Goal: Navigation & Orientation: Find specific page/section

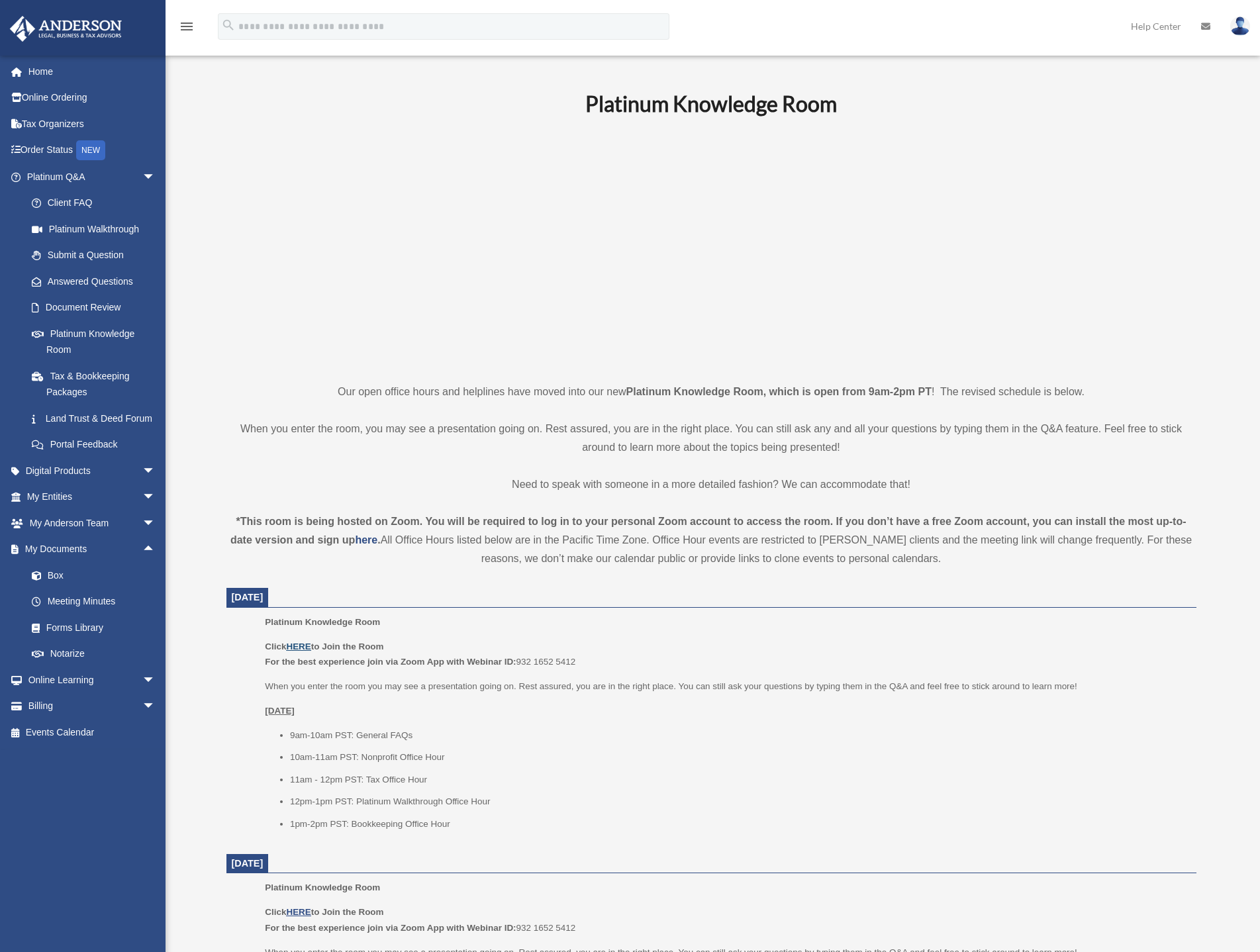
click at [292, 646] on u "HERE" at bounding box center [298, 646] width 25 height 10
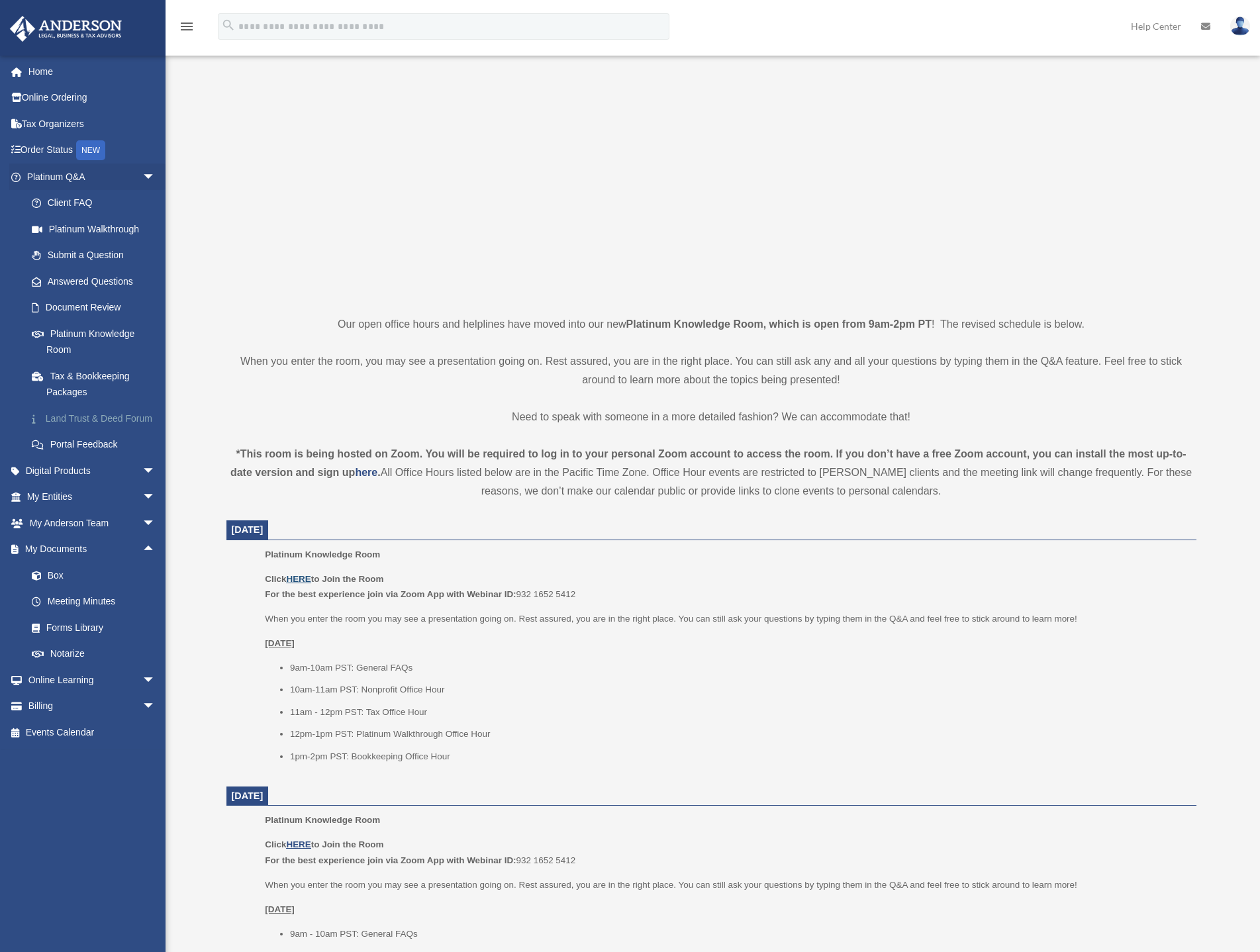
scroll to position [132, 0]
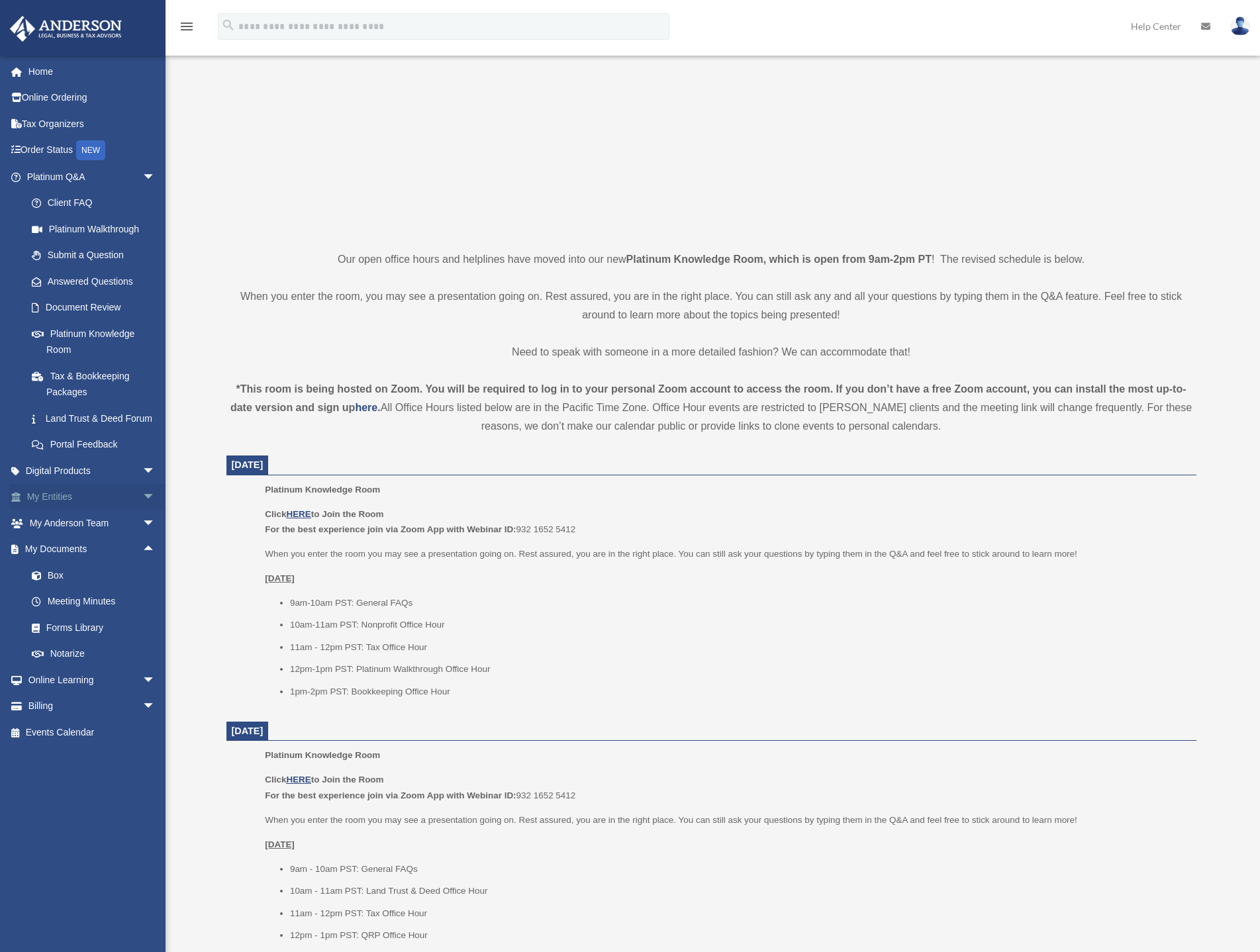
click at [143, 511] on span "arrow_drop_down" at bounding box center [156, 497] width 26 height 27
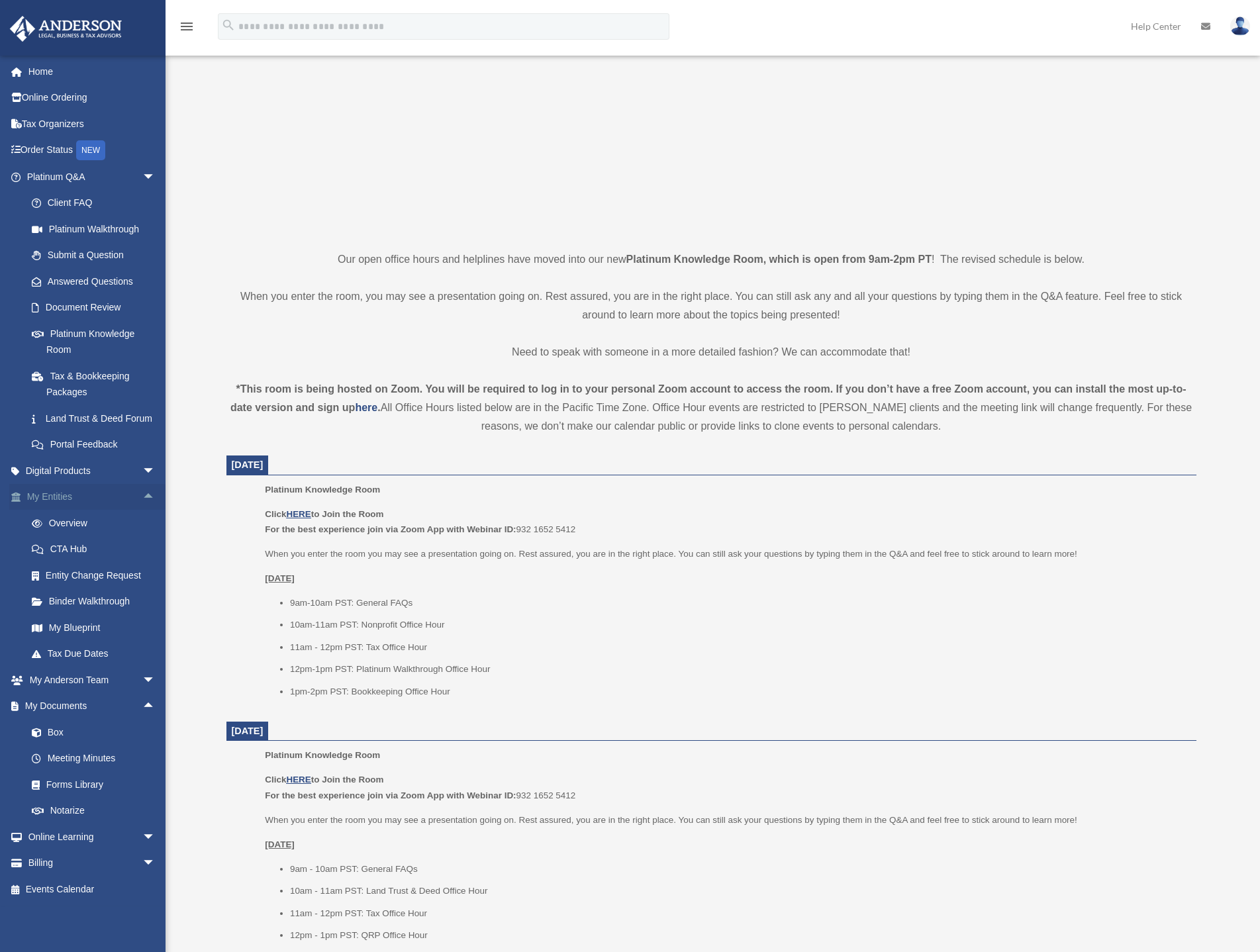
click at [143, 511] on span "arrow_drop_up" at bounding box center [156, 497] width 26 height 27
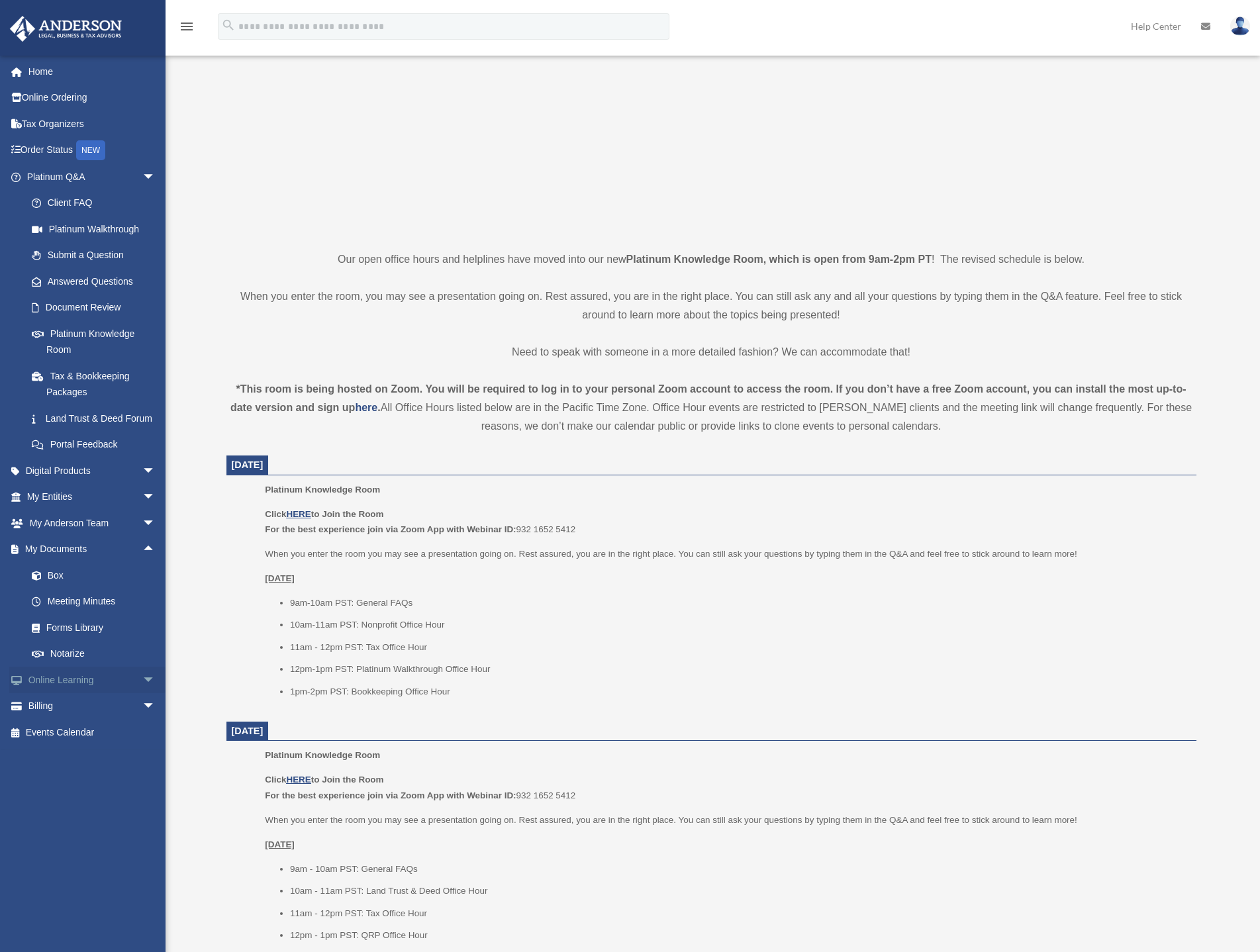
click at [64, 693] on link "Online Learning arrow_drop_down" at bounding box center [92, 679] width 166 height 26
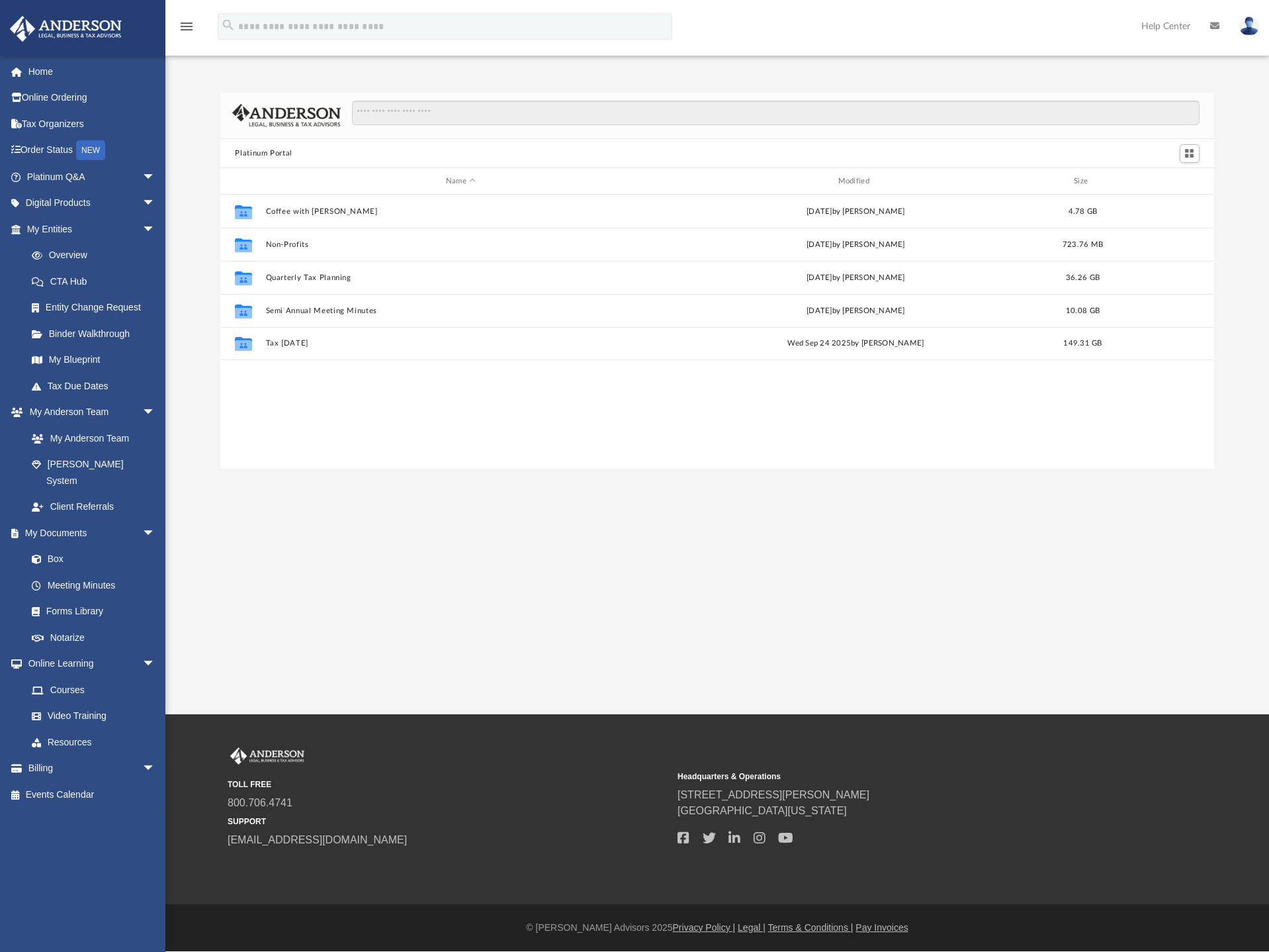
scroll to position [292, 983]
click at [47, 781] on link "Events Calendar" at bounding box center [92, 794] width 166 height 26
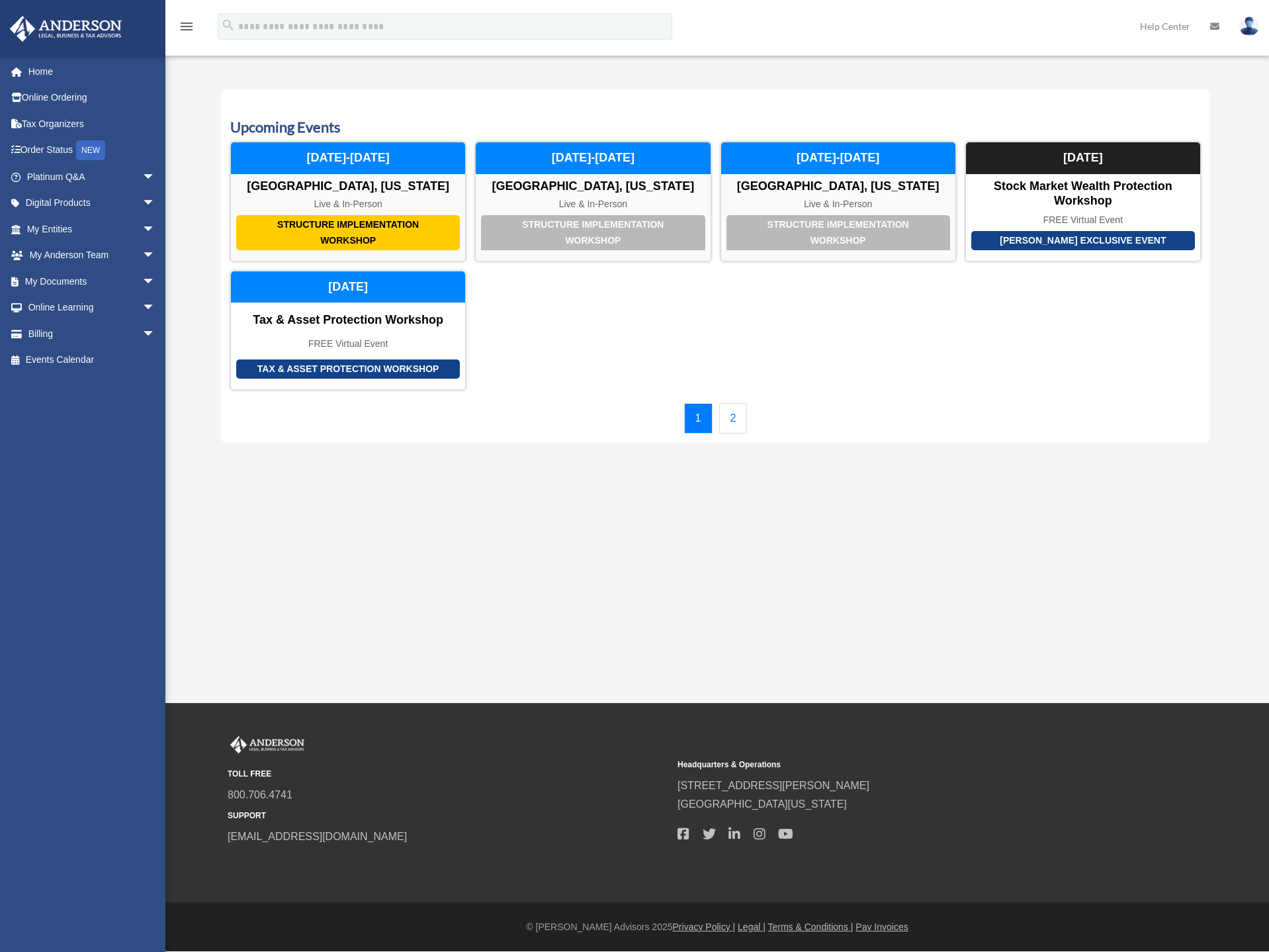
click at [742, 416] on link "2" at bounding box center [733, 418] width 28 height 30
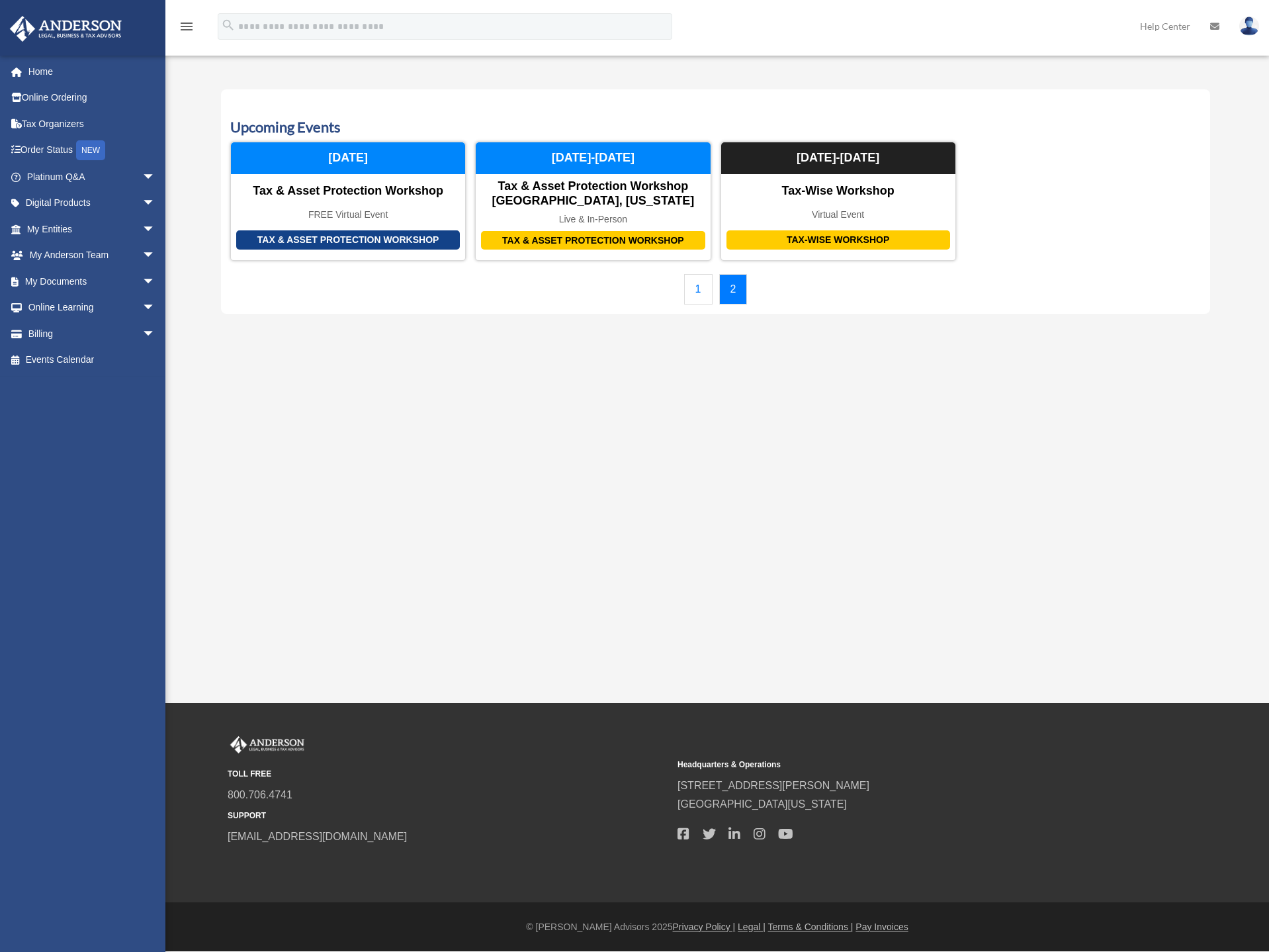
click at [696, 293] on link "1" at bounding box center [698, 289] width 28 height 30
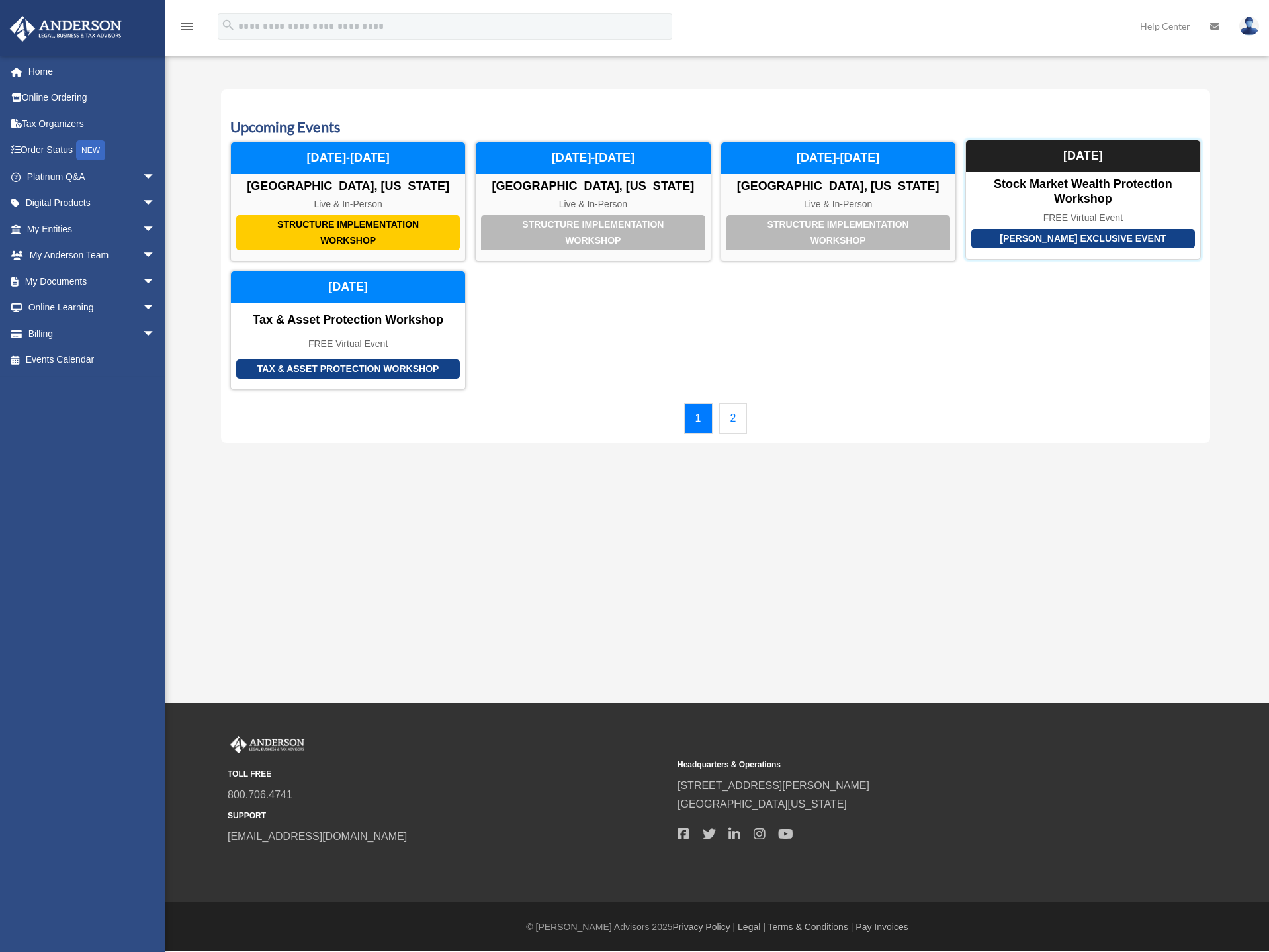
click at [1081, 175] on div "[PERSON_NAME] Exclusive Event Stock Market Wealth Protection Workshop FREE Virt…" at bounding box center [1083, 199] width 236 height 120
click at [45, 286] on link "My Documents arrow_drop_down" at bounding box center [92, 281] width 166 height 26
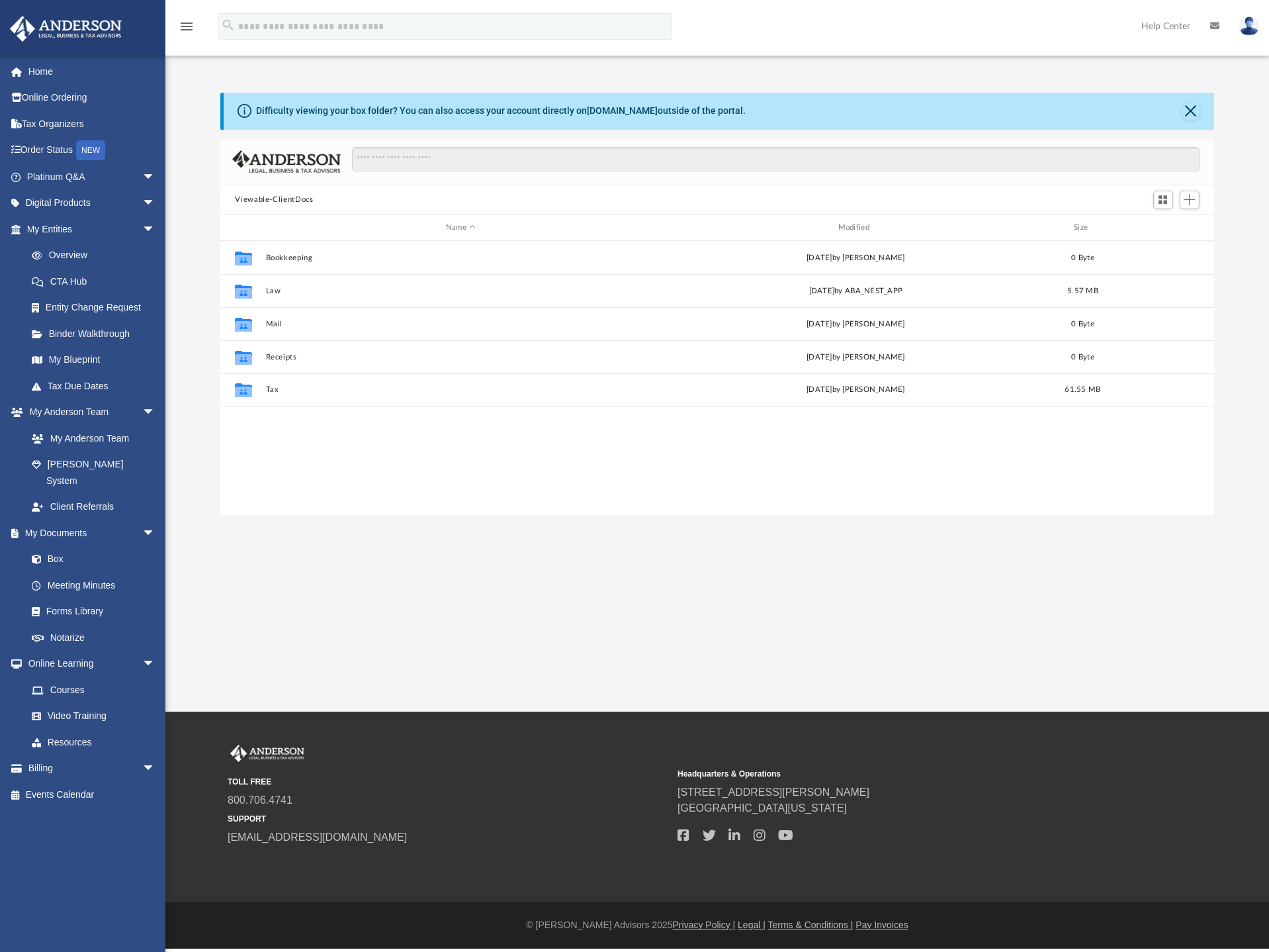
scroll to position [292, 983]
click at [55, 598] on link "Forms Library" at bounding box center [97, 611] width 157 height 26
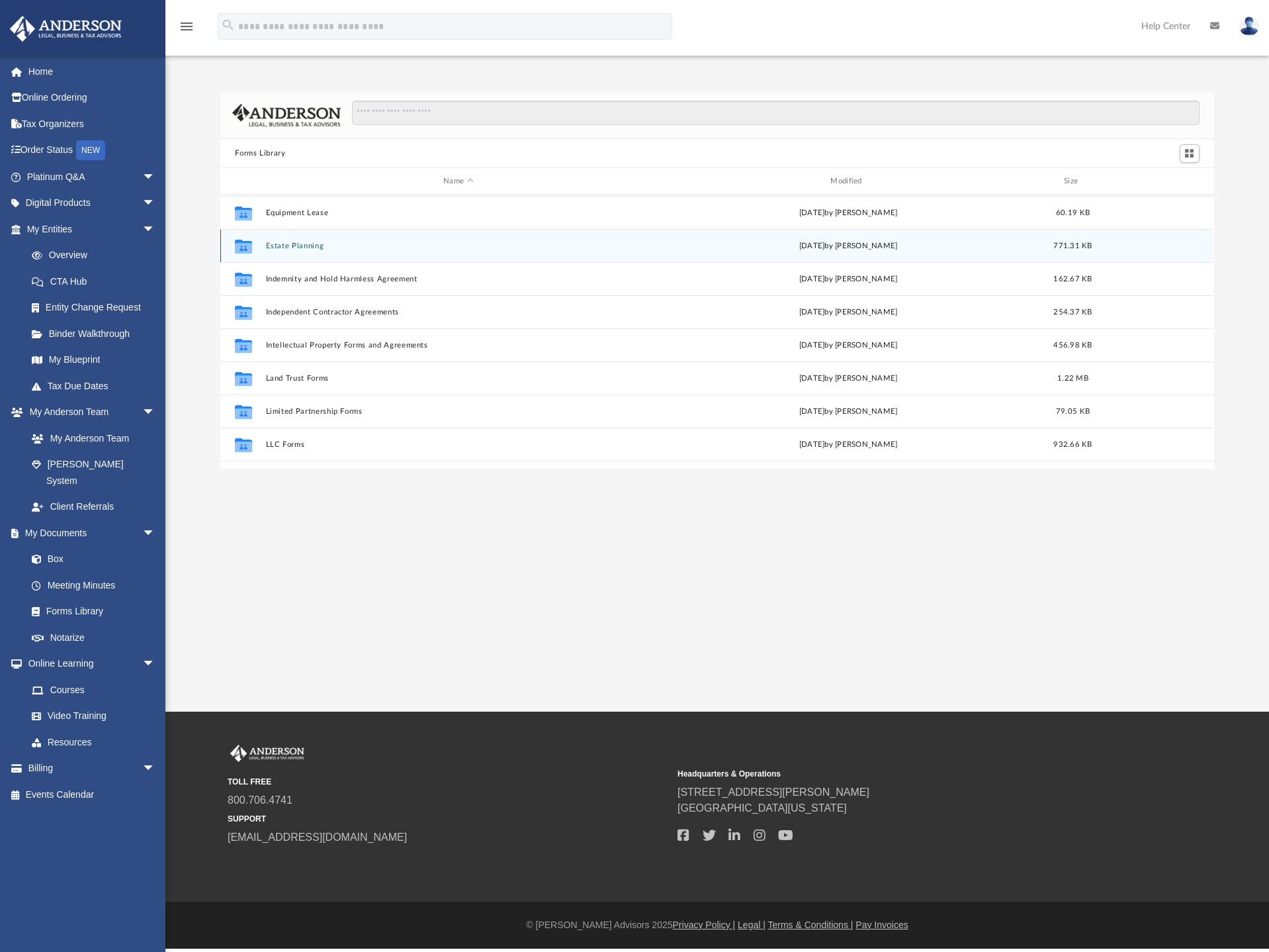
scroll to position [397, 0]
